Goal: Communication & Community: Answer question/provide support

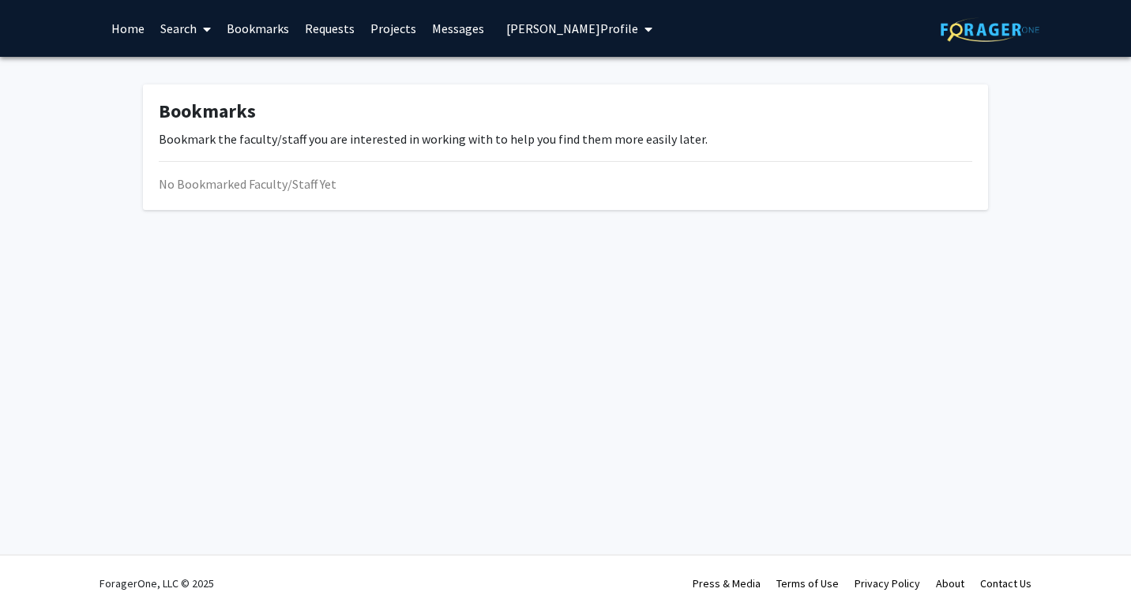
click at [949, 27] on img at bounding box center [990, 29] width 99 height 24
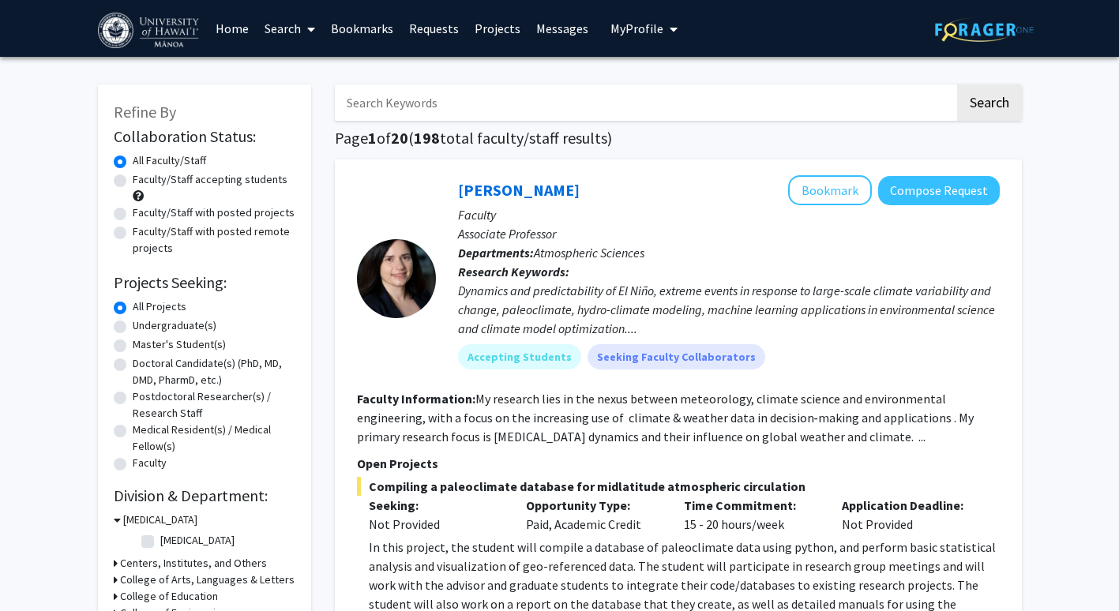
click at [226, 24] on link "Home" at bounding box center [232, 28] width 49 height 55
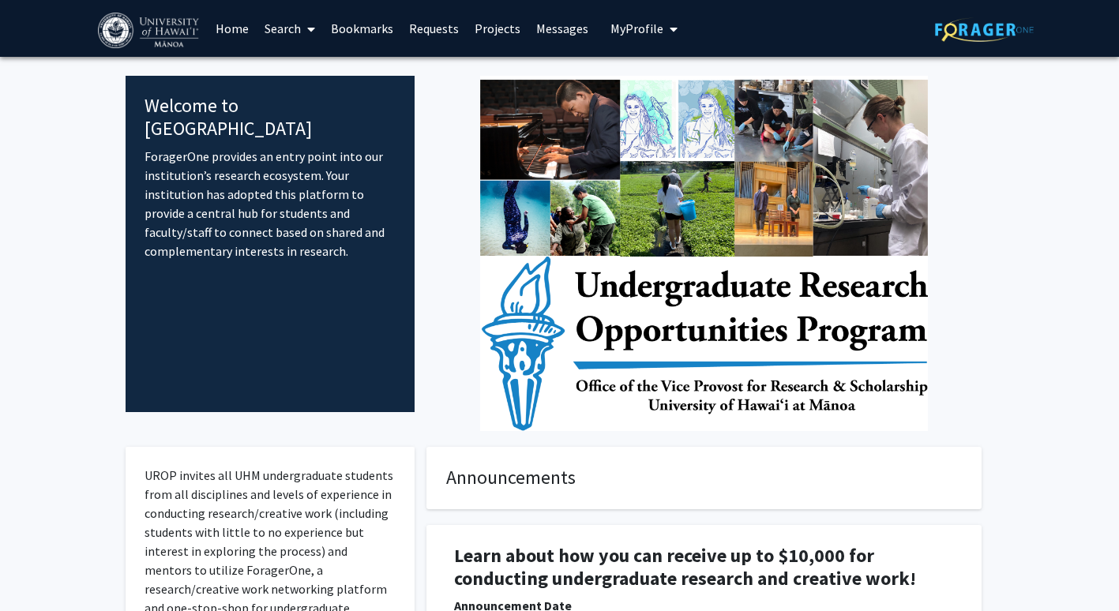
click at [627, 36] on span "My Profile" at bounding box center [637, 29] width 53 height 16
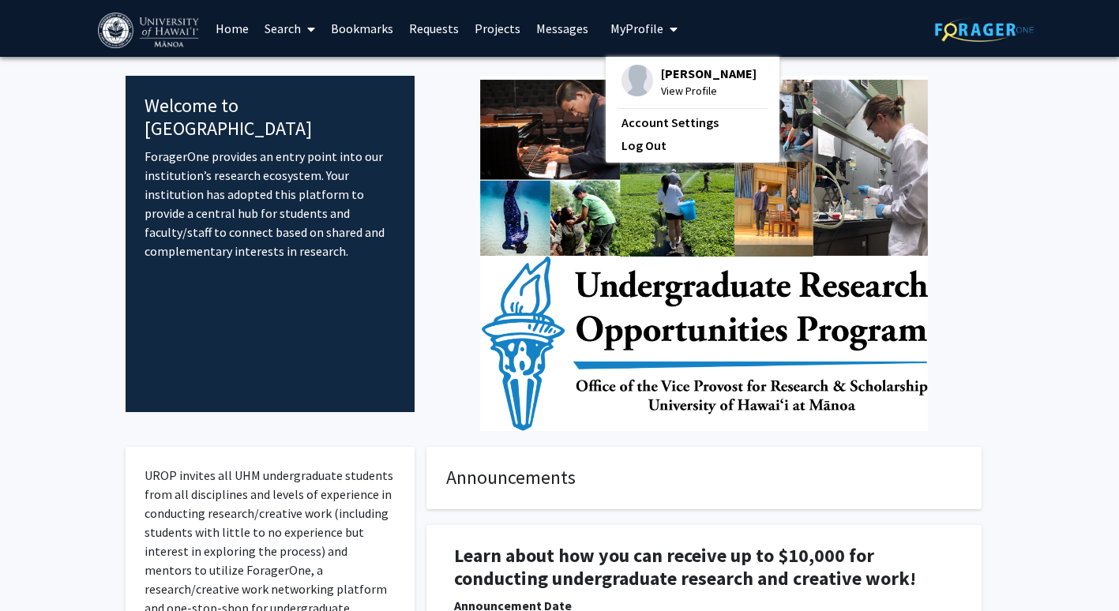
click at [588, 30] on link "Messages" at bounding box center [562, 28] width 68 height 55
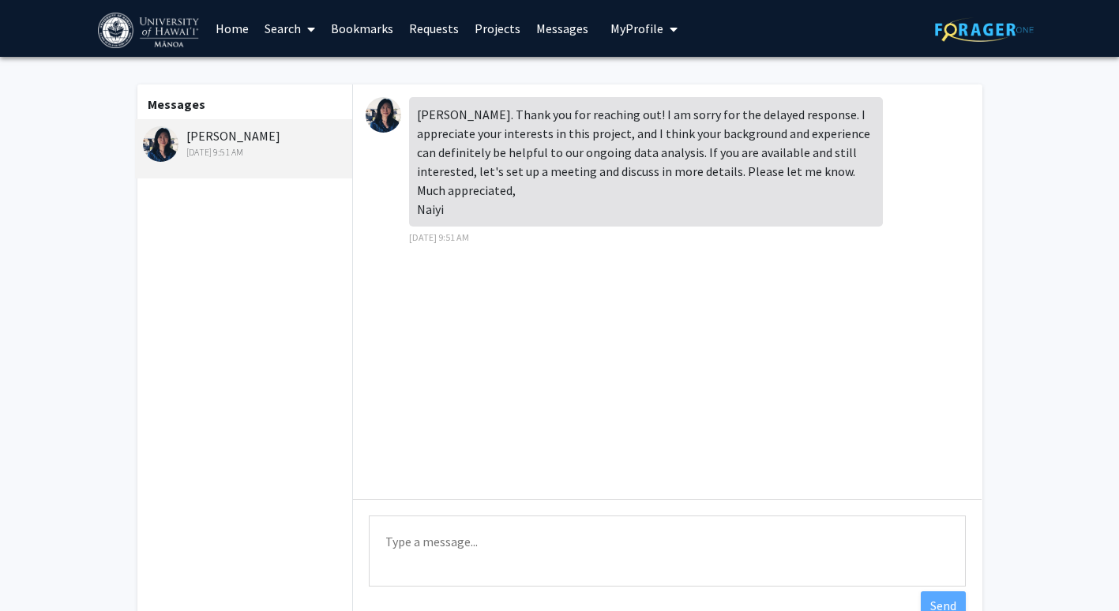
click at [393, 538] on textarea "Type a message" at bounding box center [667, 551] width 597 height 71
drag, startPoint x: 186, startPoint y: 135, endPoint x: 264, endPoint y: 138, distance: 77.5
click at [264, 138] on div "[PERSON_NAME] [DATE] 9:51 AM" at bounding box center [246, 142] width 206 height 33
copy div "[PERSON_NAME]"
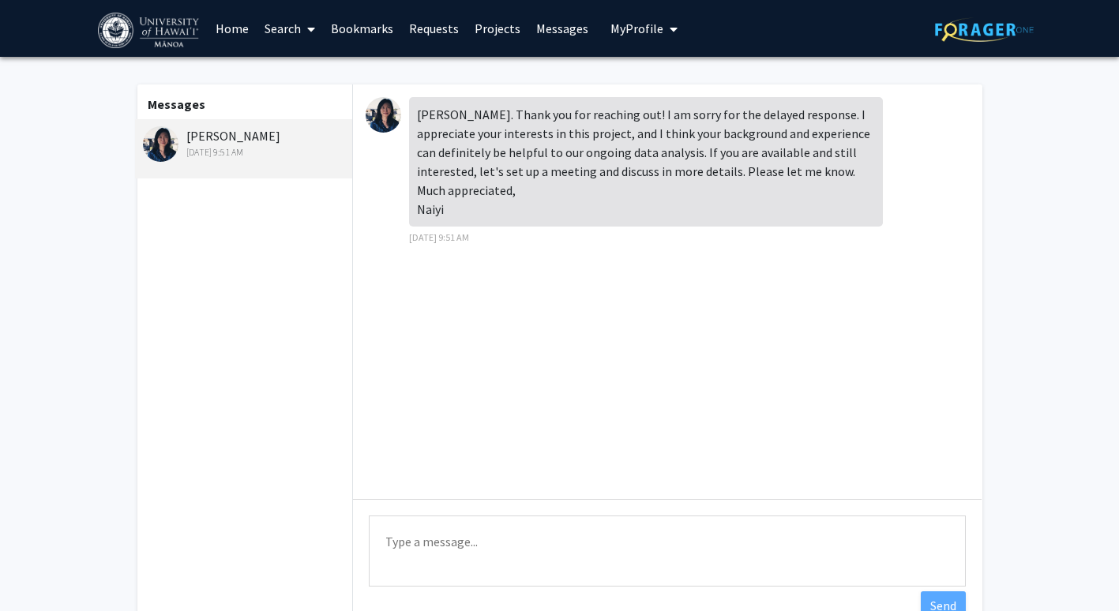
click at [350, 354] on div "Messages [PERSON_NAME] [DATE] 9:51 AM" at bounding box center [244, 361] width 218 height 553
click at [528, 543] on textarea "Type a message" at bounding box center [667, 551] width 597 height 71
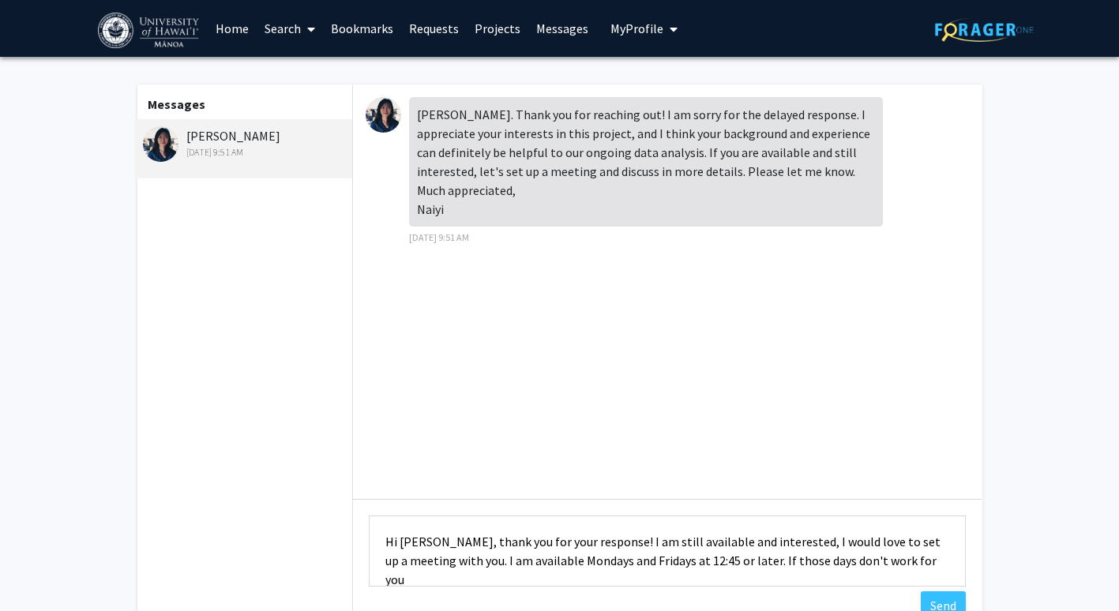
click at [822, 564] on textarea "Hi [PERSON_NAME], thank you for your response! I am still available and interes…" at bounding box center [667, 551] width 597 height 71
click at [859, 561] on textarea "Hi [PERSON_NAME], thank you for your response! I am still available and interes…" at bounding box center [667, 551] width 597 height 71
click at [949, 564] on textarea "Hi [PERSON_NAME], thank you for your response! I am still available and interes…" at bounding box center [667, 551] width 597 height 71
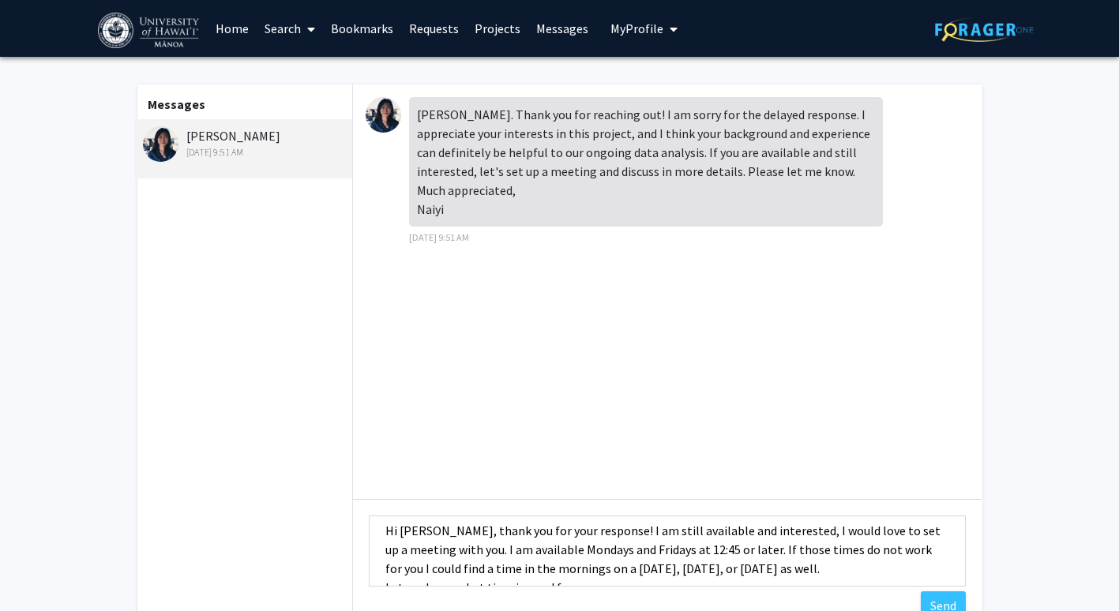
scroll to position [10, 0]
click at [800, 531] on textarea "Hi [PERSON_NAME], thank you for your response! I am still available and interes…" at bounding box center [667, 551] width 597 height 71
click at [496, 553] on textarea "Hi [PERSON_NAME], thank you for your response! I am still available and interes…" at bounding box center [667, 551] width 597 height 71
click at [765, 552] on textarea "Hi [PERSON_NAME], thank you for your response! I am still available and interes…" at bounding box center [667, 551] width 597 height 71
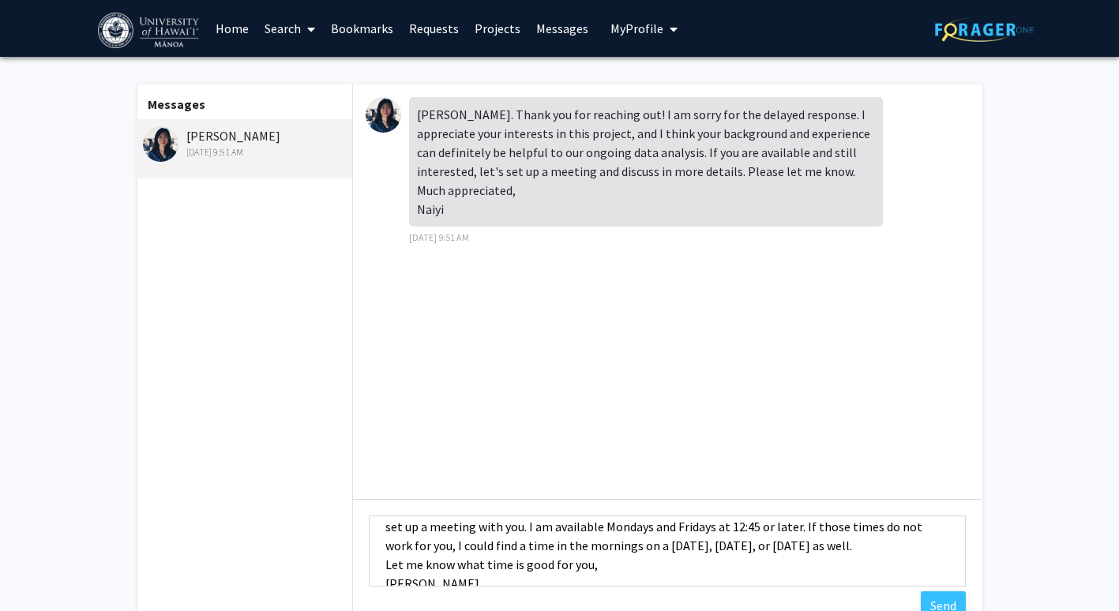
scroll to position [34, 0]
click at [620, 570] on textarea "Hi [PERSON_NAME], thank you for your response! I am still available and interes…" at bounding box center [667, 551] width 597 height 71
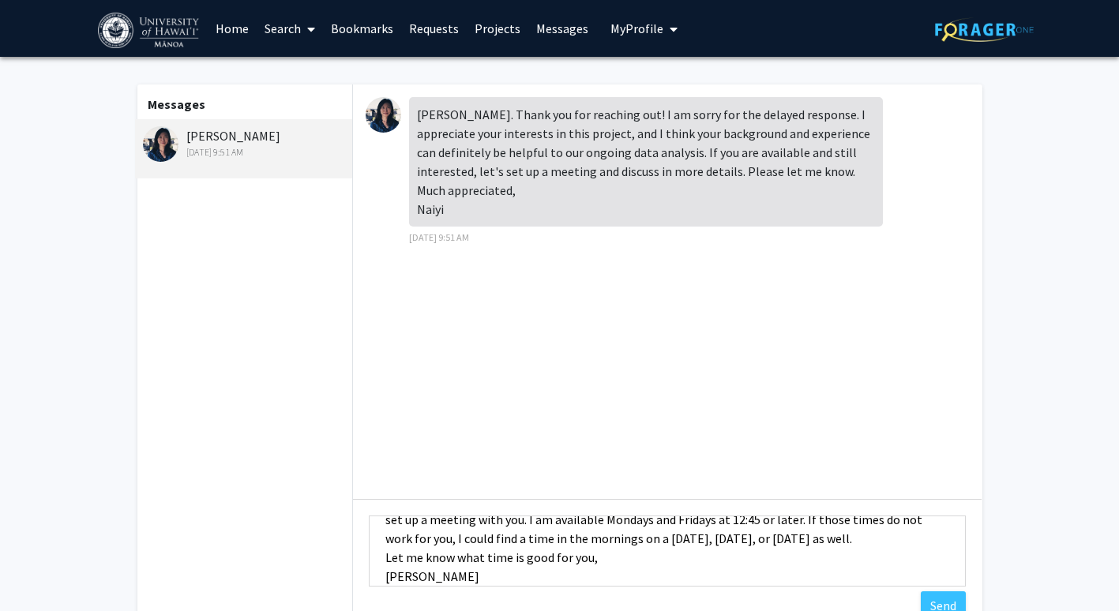
click at [660, 540] on textarea "Hi [PERSON_NAME], thank you for your response! I am still available and interes…" at bounding box center [667, 551] width 597 height 71
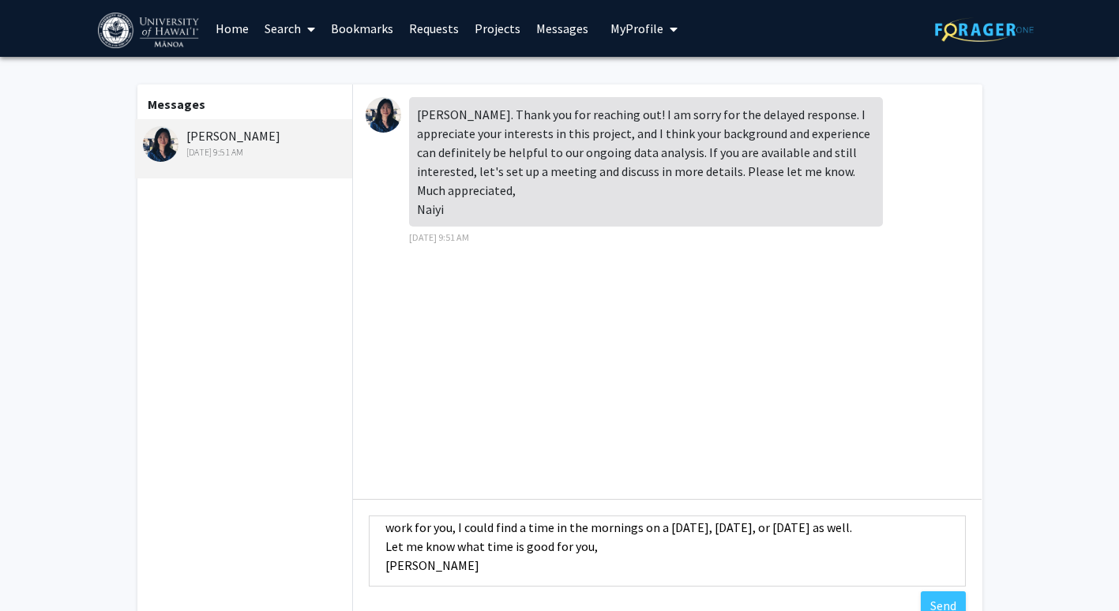
scroll to position [53, 0]
type textarea "Hi [PERSON_NAME], thank you for your response! I am still available and interes…"
click at [940, 601] on button "Send" at bounding box center [943, 606] width 45 height 28
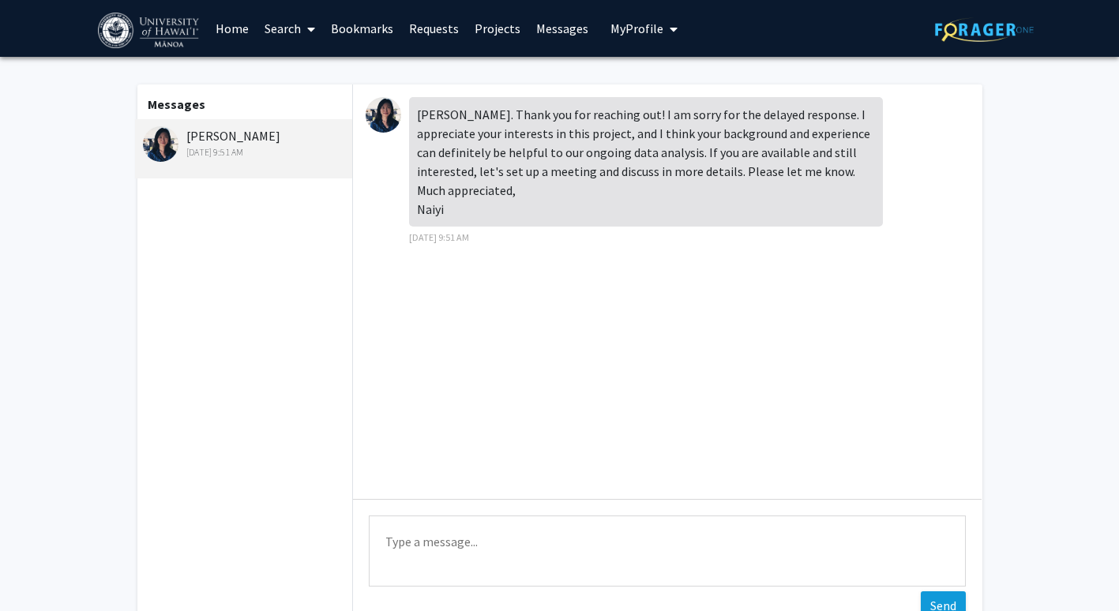
scroll to position [0, 0]
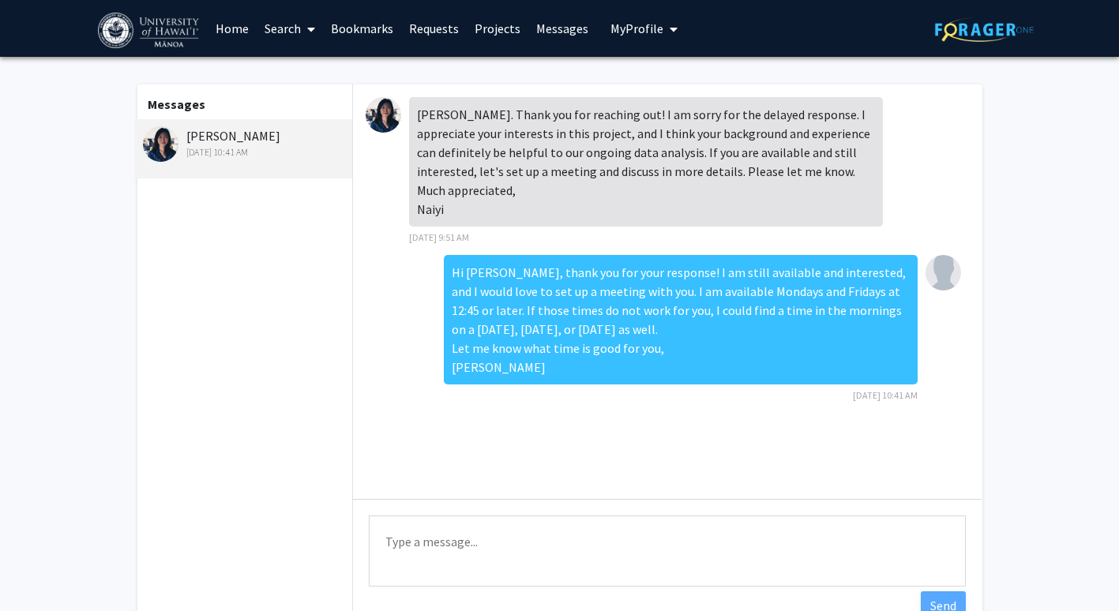
click at [129, 23] on img at bounding box center [150, 31] width 104 height 36
